Goal: Information Seeking & Learning: Learn about a topic

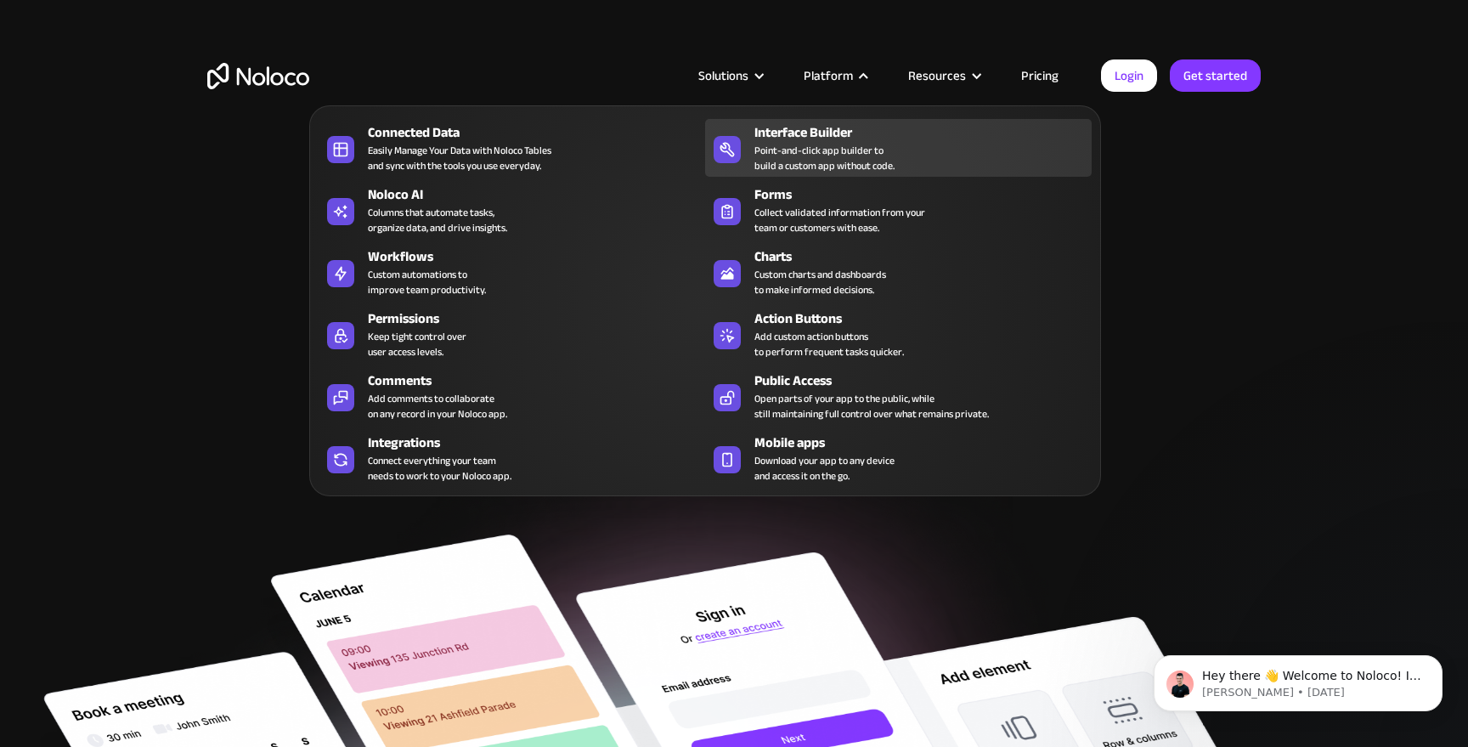
click at [827, 143] on div "Point-and-click app builder to build a custom app without code." at bounding box center [824, 158] width 140 height 31
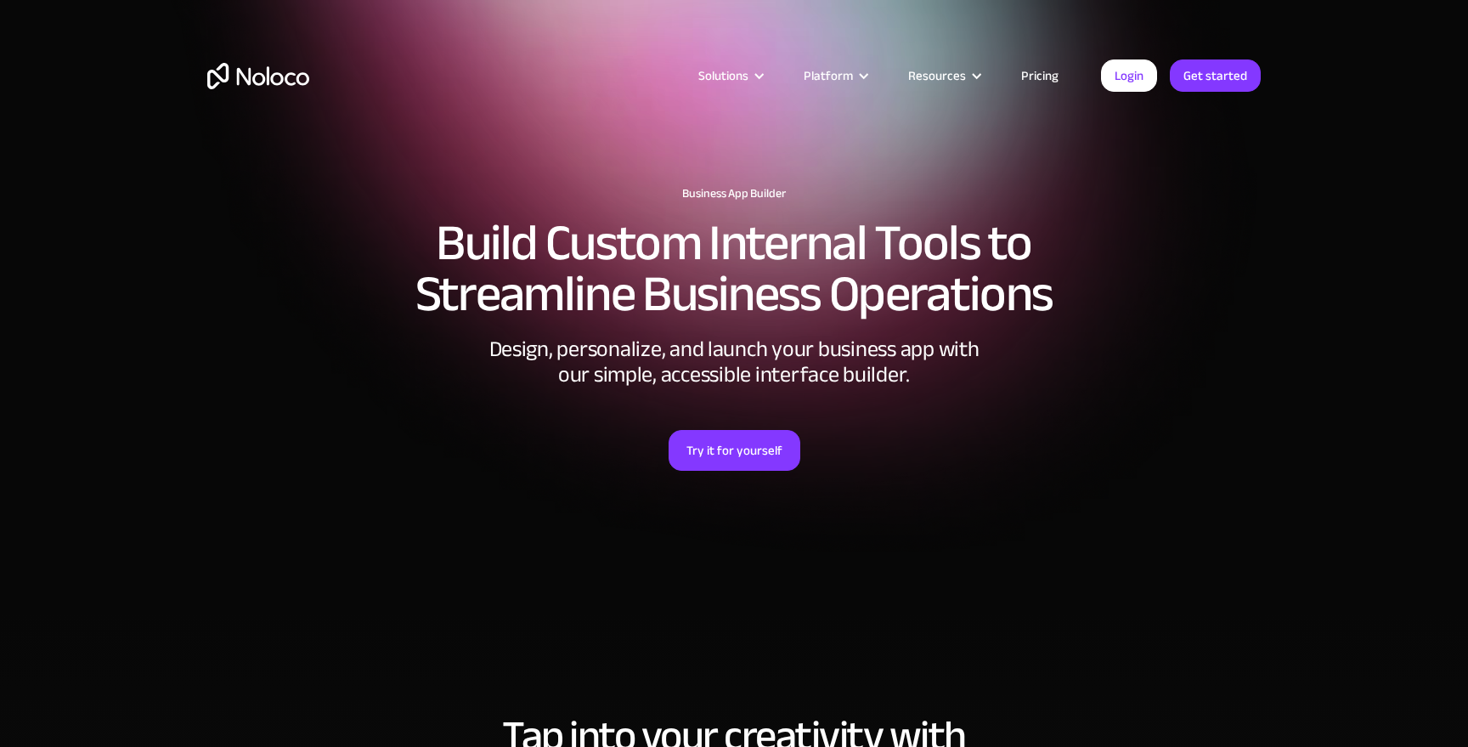
click at [281, 74] on img "home" at bounding box center [258, 76] width 102 height 26
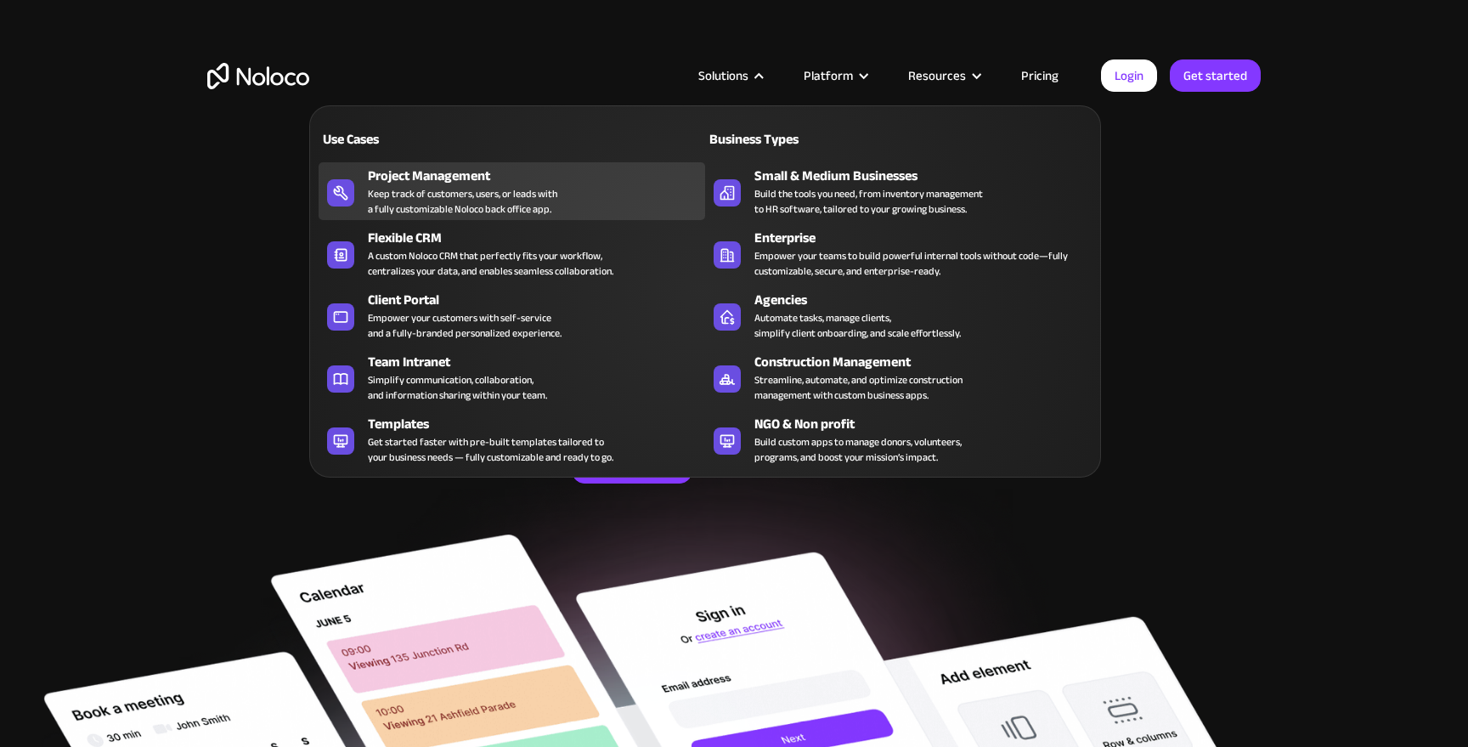
click at [466, 175] on div "Project Management" at bounding box center [540, 176] width 345 height 20
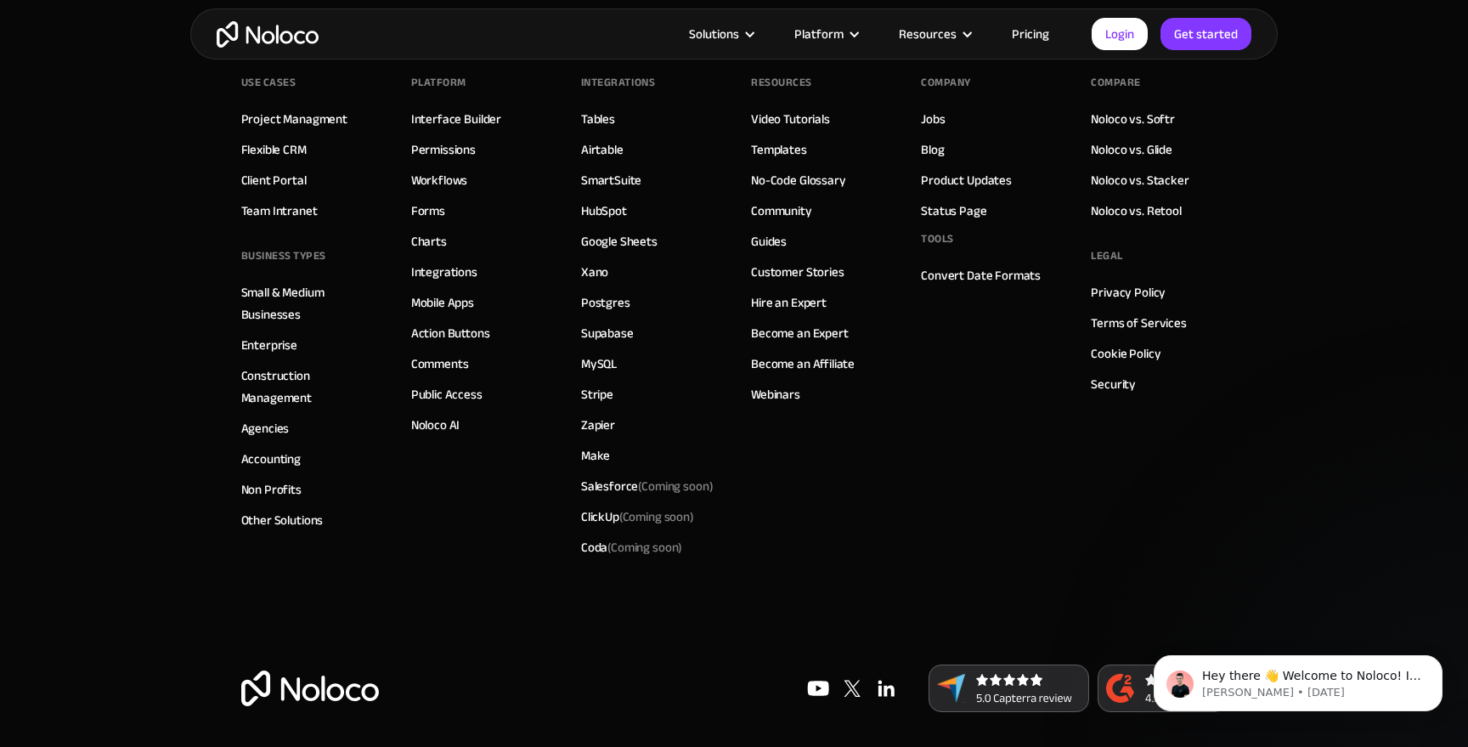
scroll to position [7810, 0]
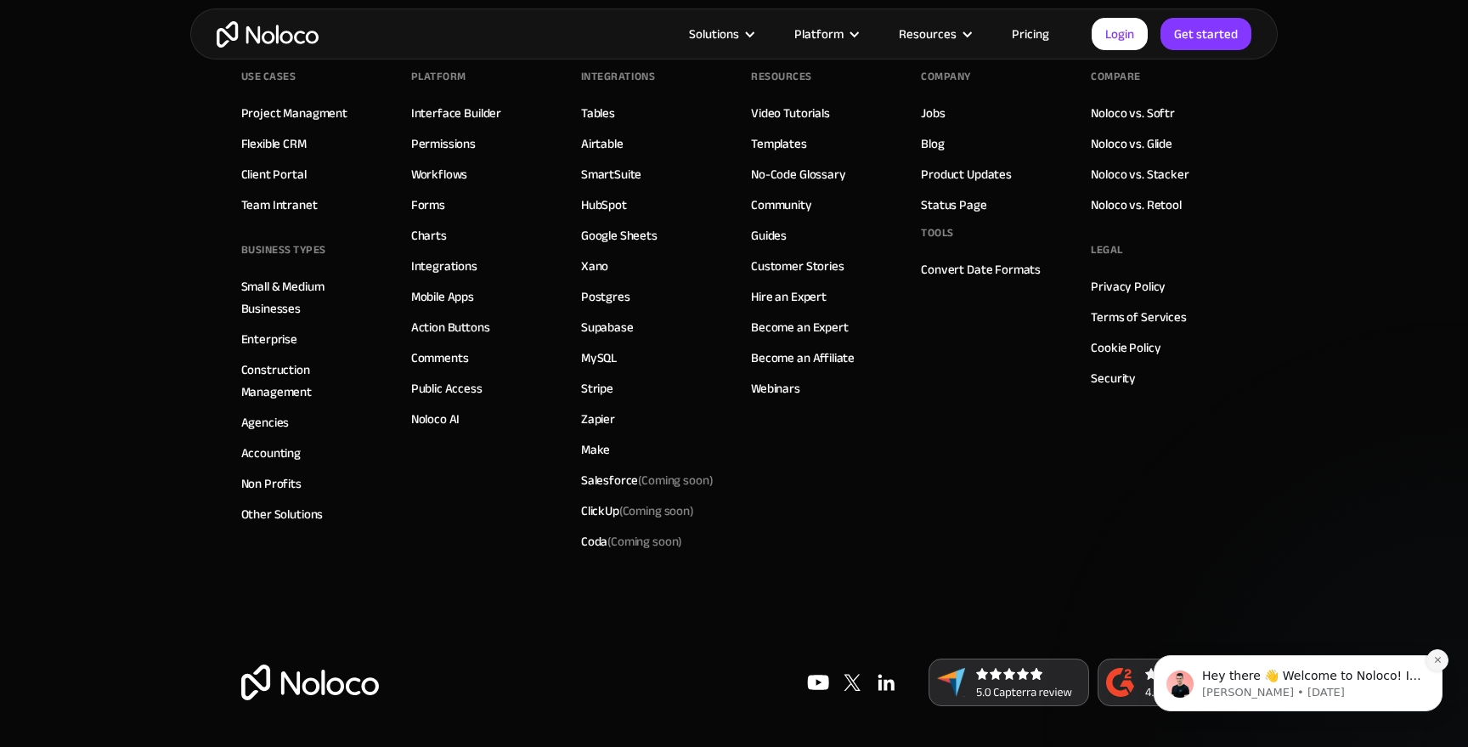
click at [1438, 659] on icon "Dismiss notification" at bounding box center [1437, 660] width 6 height 6
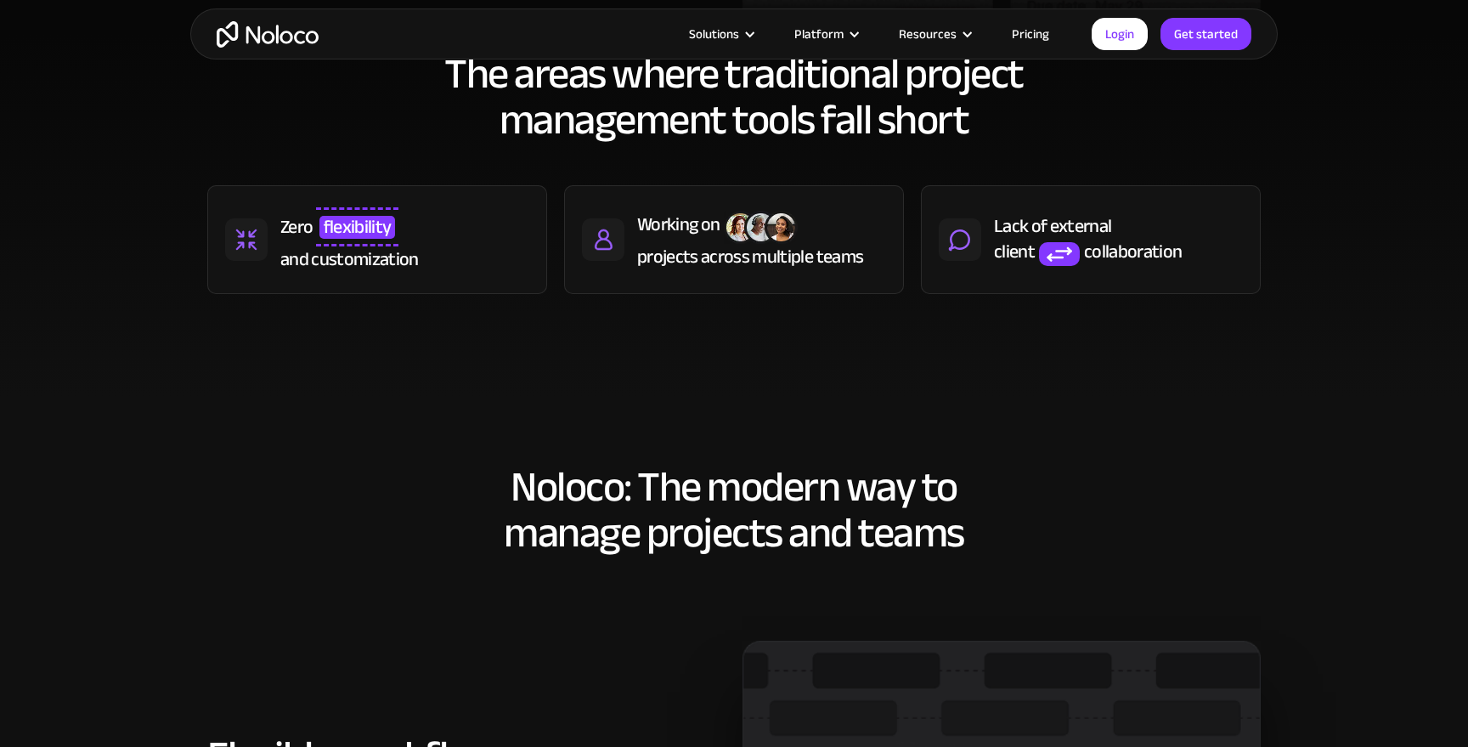
scroll to position [483, 0]
